Goal: Navigation & Orientation: Find specific page/section

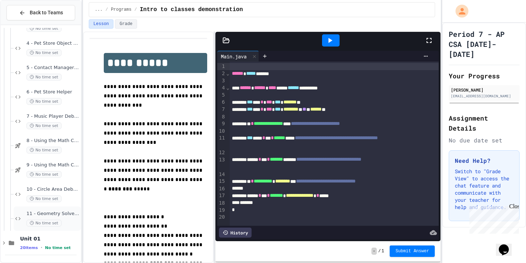
click at [54, 214] on span "11 - Geometry Solver Pro" at bounding box center [53, 214] width 53 height 6
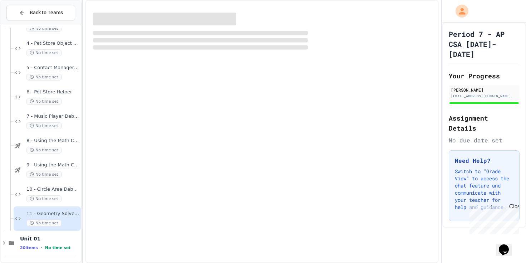
scroll to position [572, 0]
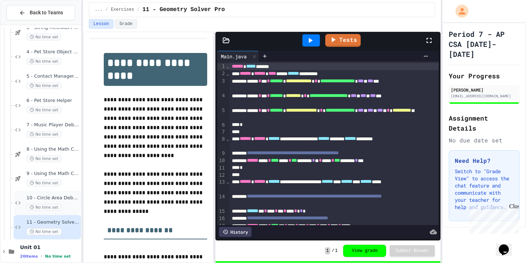
click at [66, 201] on span "10 - Circle Area Debugger" at bounding box center [53, 198] width 53 height 6
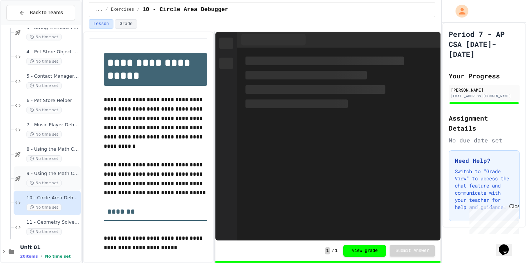
click at [66, 183] on div "No time set" at bounding box center [53, 183] width 53 height 7
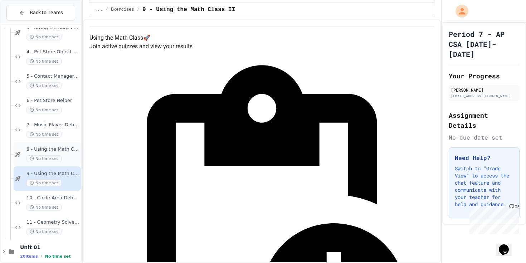
click at [66, 163] on div "8 - Using the Math Class I No time set" at bounding box center [47, 154] width 67 height 24
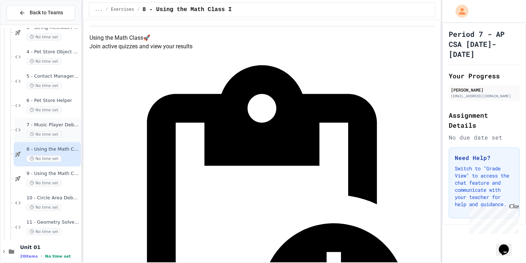
click at [65, 134] on div "No time set" at bounding box center [53, 134] width 53 height 7
